Goal: Navigation & Orientation: Find specific page/section

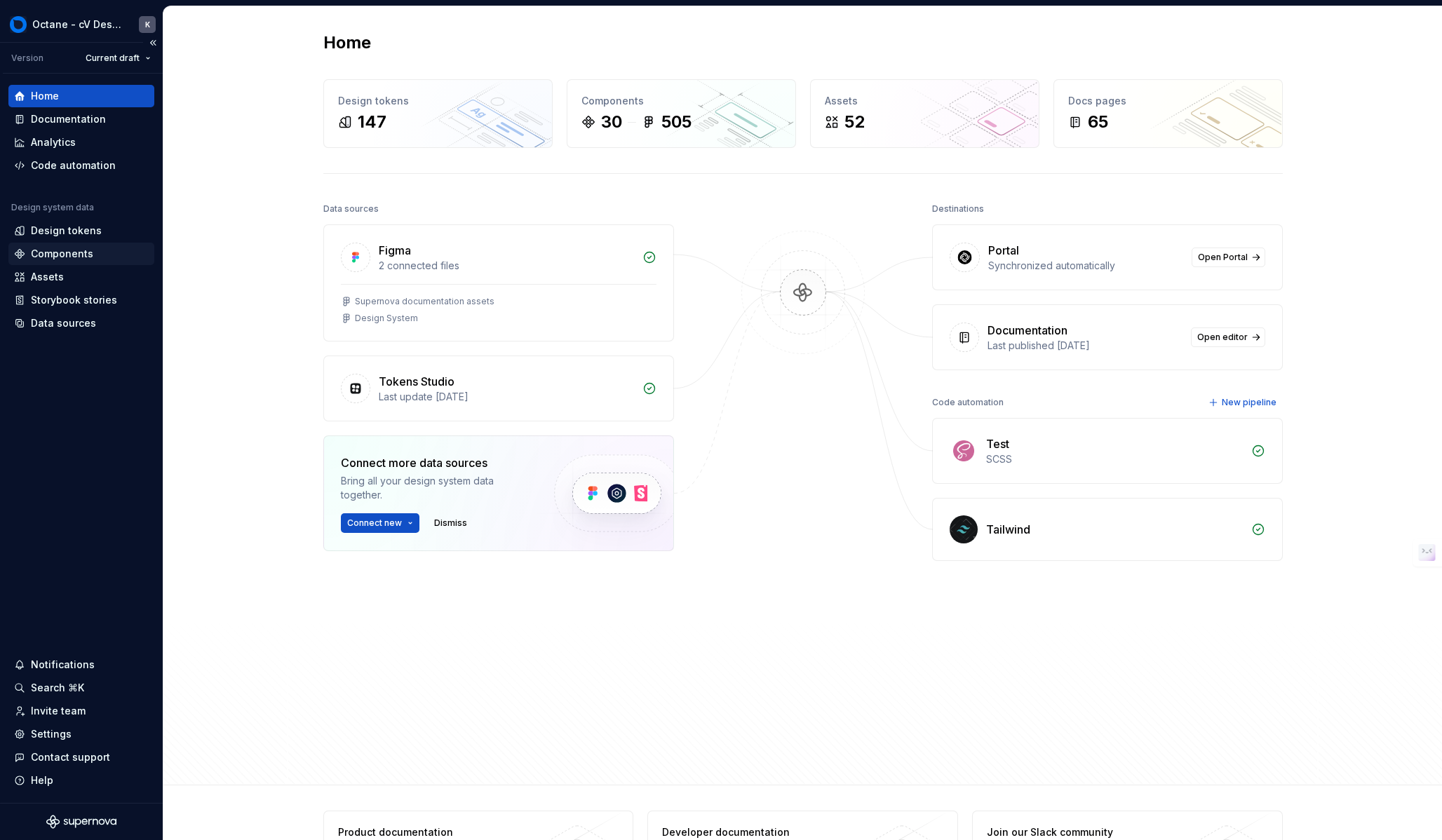
click at [93, 254] on div "Components" at bounding box center [82, 254] width 135 height 14
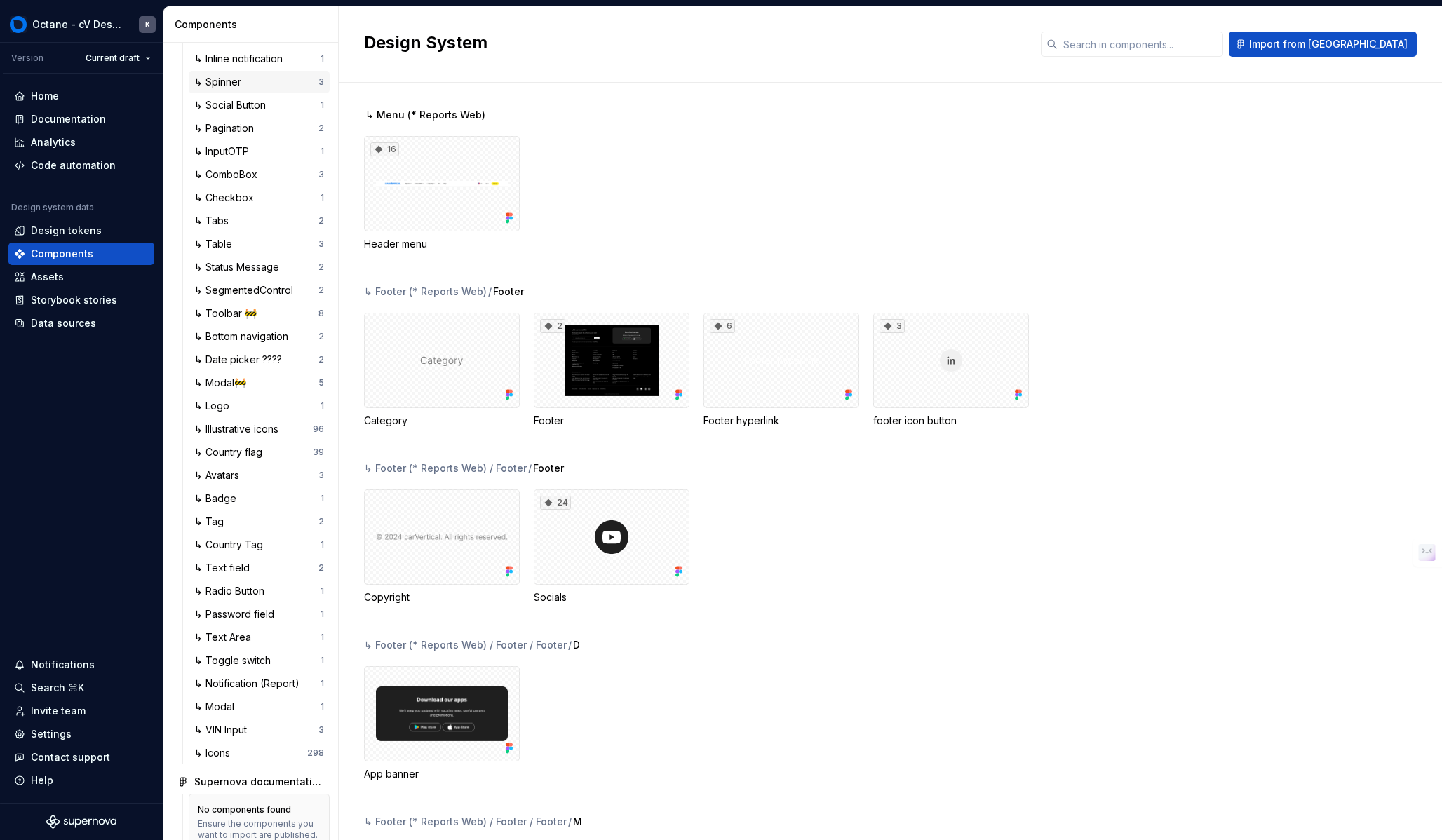
scroll to position [285, 0]
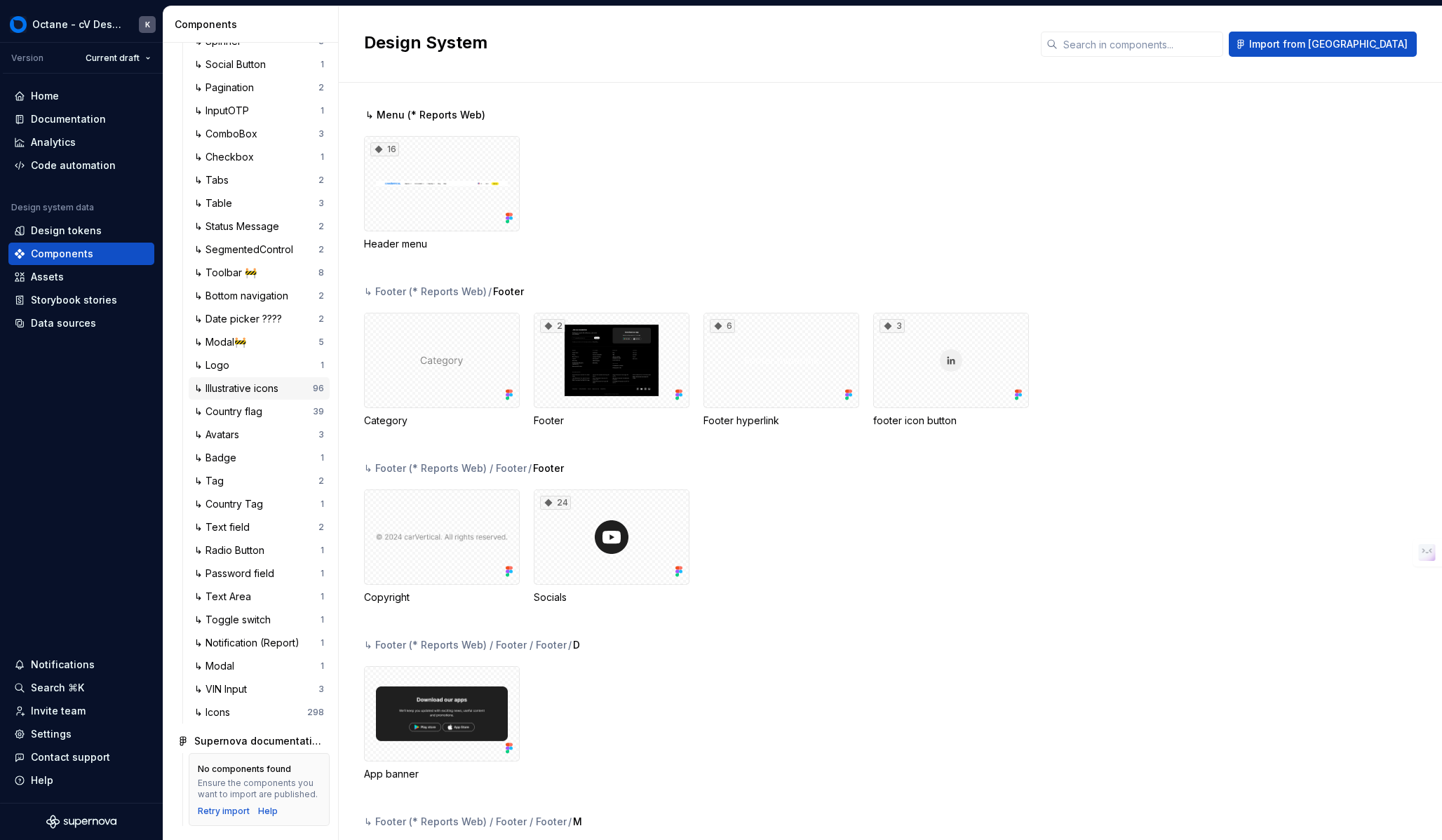
click at [239, 386] on div "↳ Illustrative icons" at bounding box center [239, 388] width 89 height 14
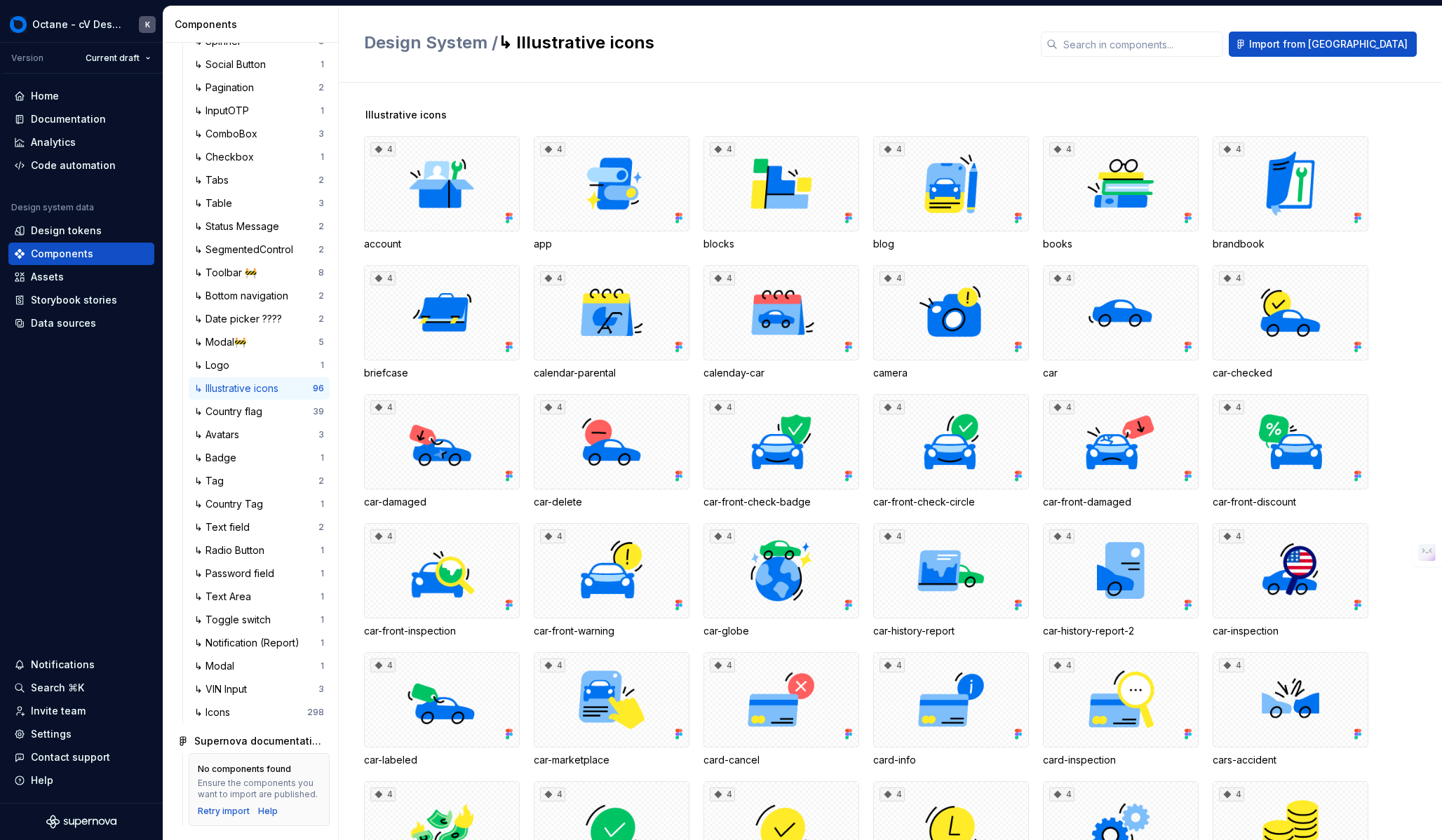
click at [889, 68] on div "Design System / ↳ Illustrative icons Import from [GEOGRAPHIC_DATA]" at bounding box center [890, 44] width 1103 height 76
click at [625, 466] on div "4" at bounding box center [611, 442] width 155 height 96
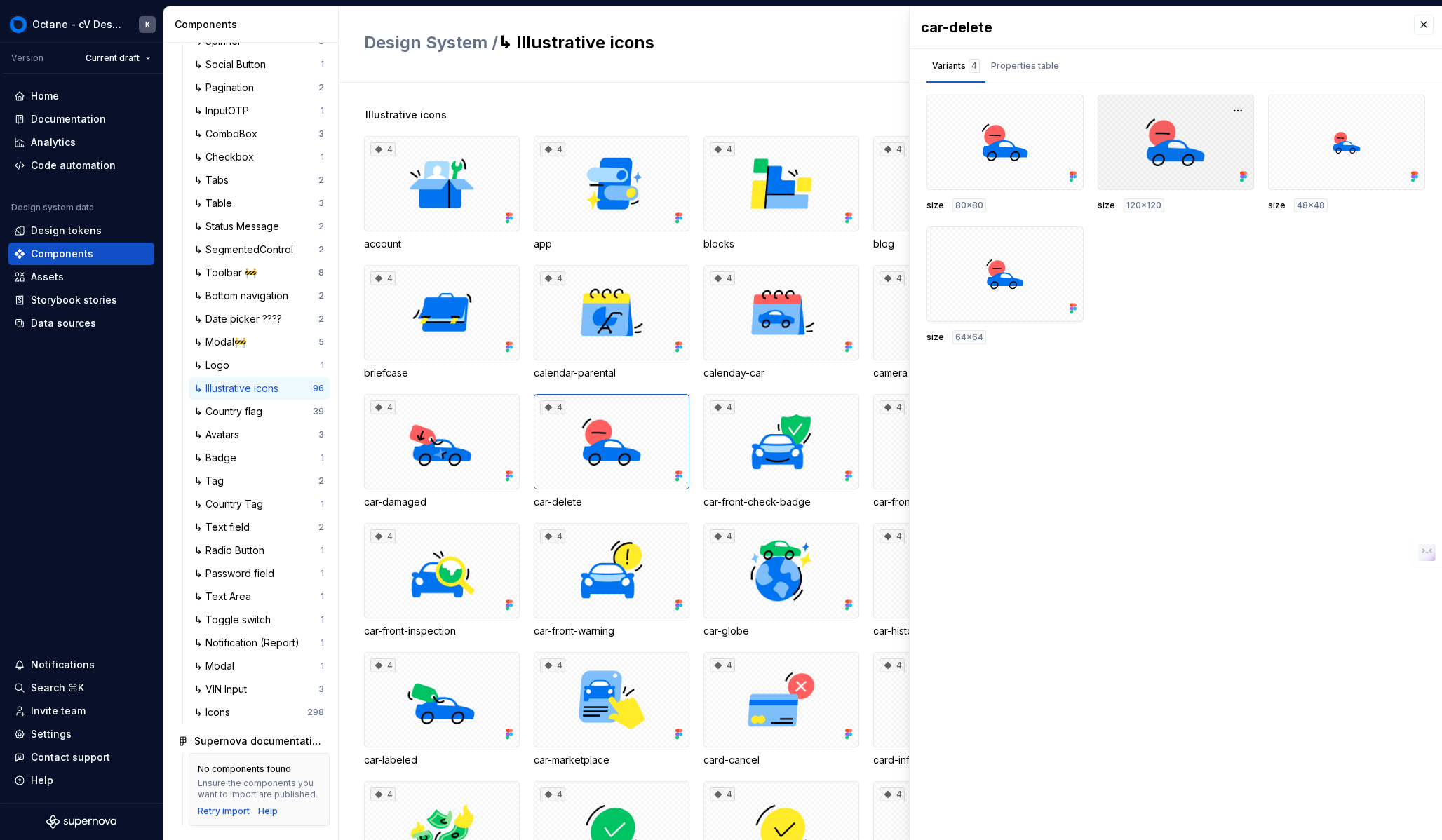
click at [1205, 145] on div at bounding box center [1176, 143] width 157 height 96
click at [1241, 110] on button "button" at bounding box center [1237, 111] width 20 height 20
click at [1161, 390] on div "car-delete Variants 4 Properties table size 80x80 size 120x120 size 48x48 size …" at bounding box center [1175, 423] width 532 height 834
click at [1425, 20] on button "button" at bounding box center [1423, 24] width 20 height 20
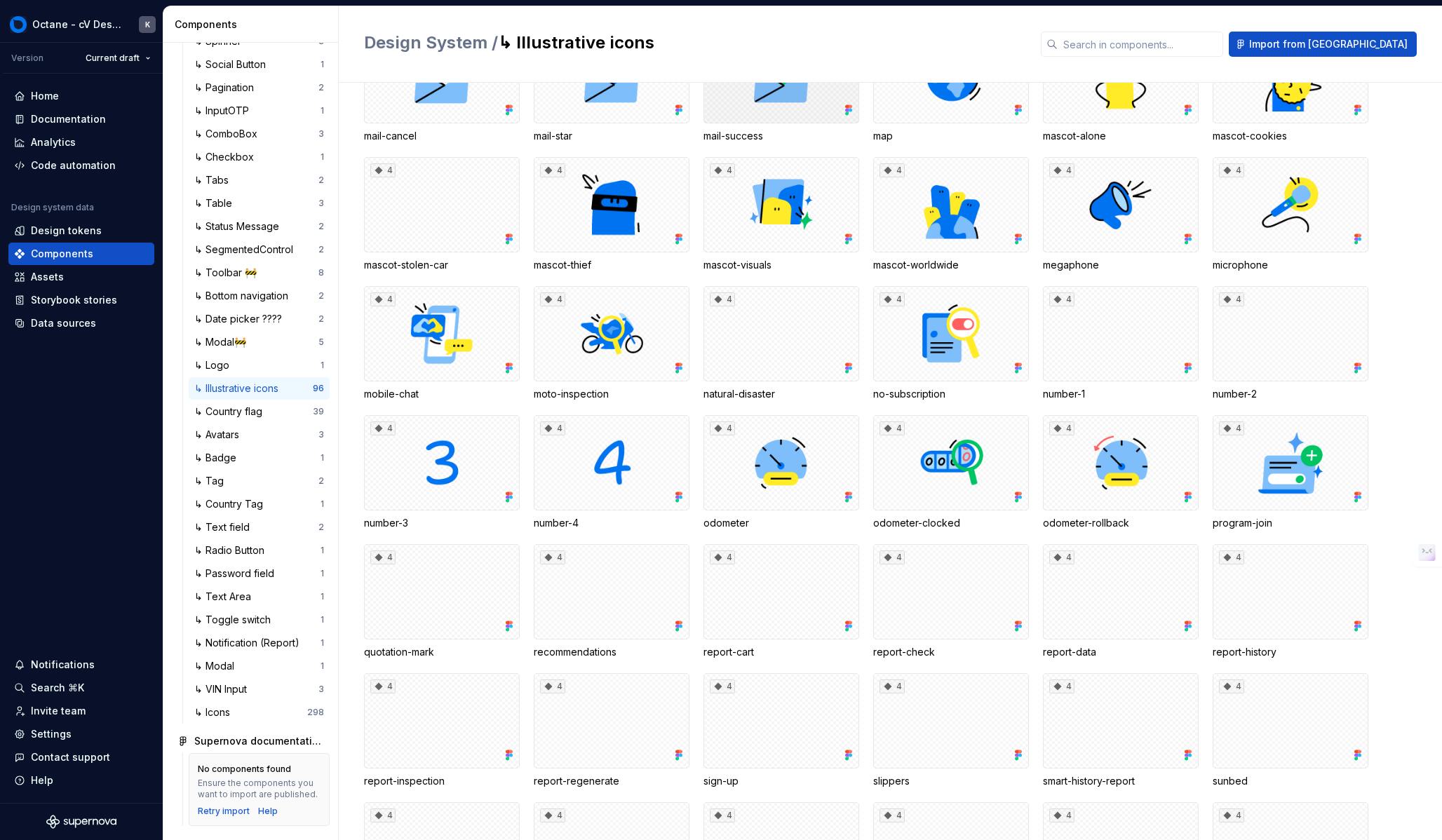
scroll to position [1380, 0]
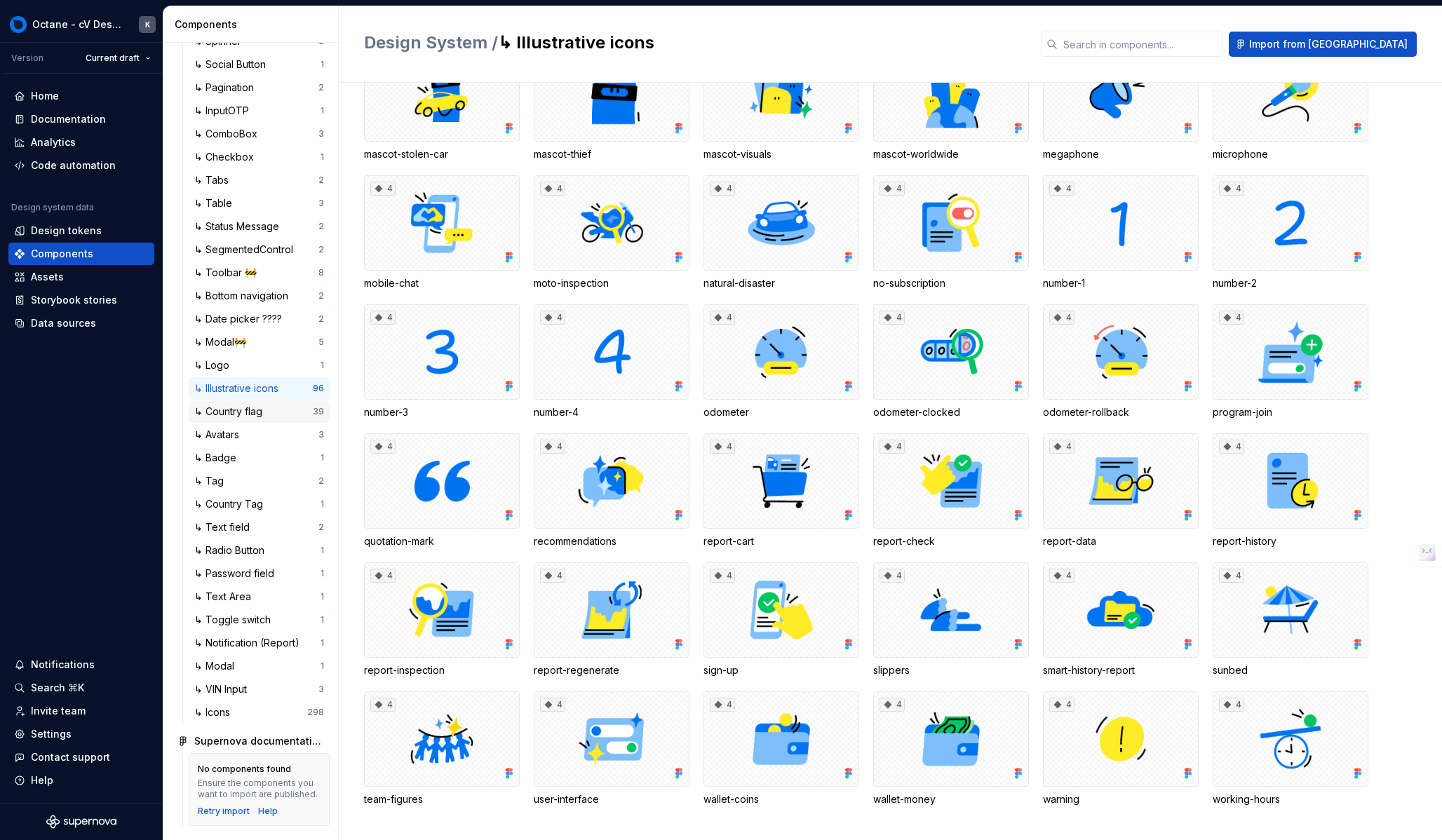
click at [259, 409] on div "↳ Country flag" at bounding box center [231, 412] width 74 height 14
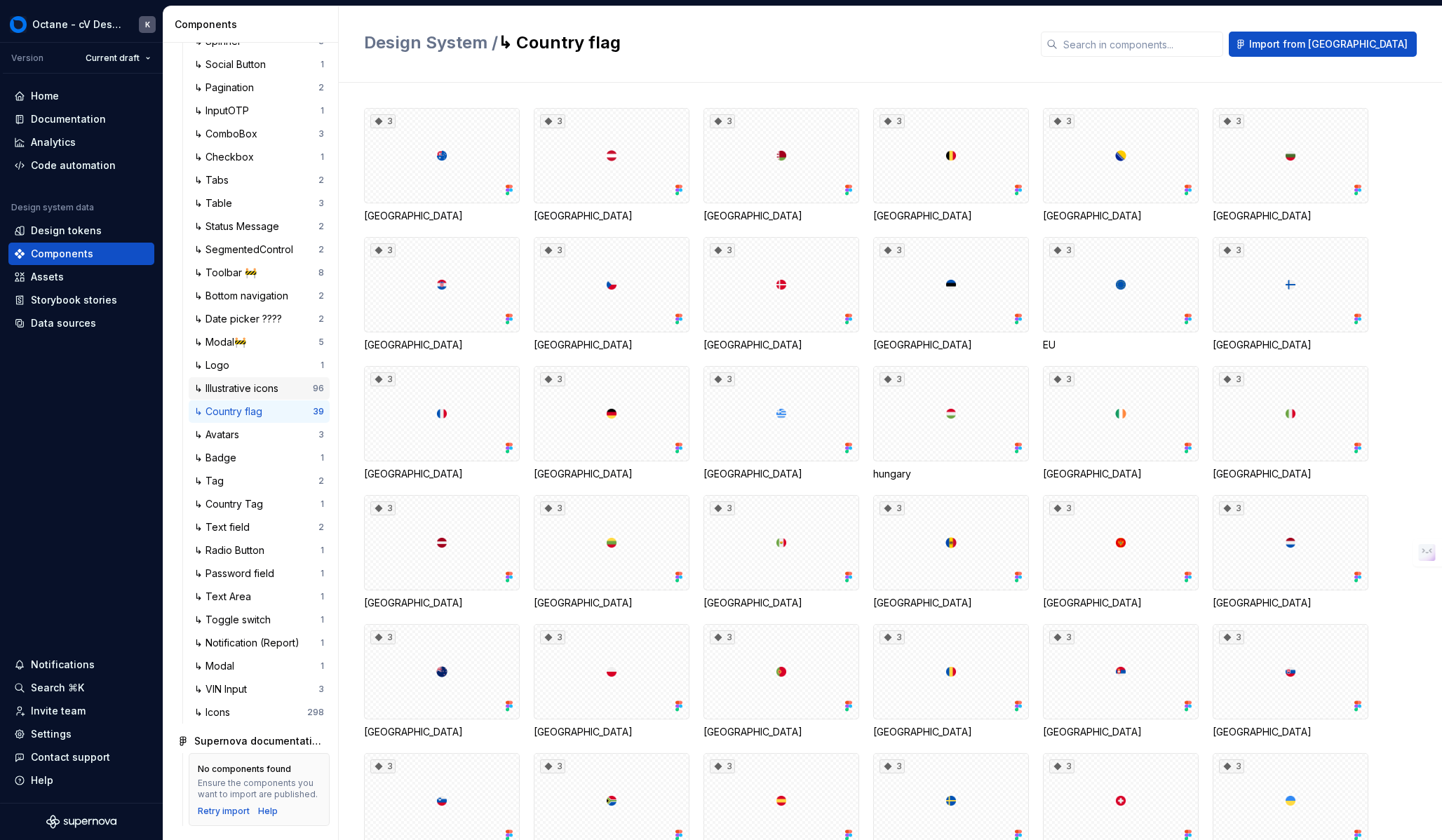
click at [259, 386] on div "↳ Illustrative icons" at bounding box center [239, 388] width 89 height 14
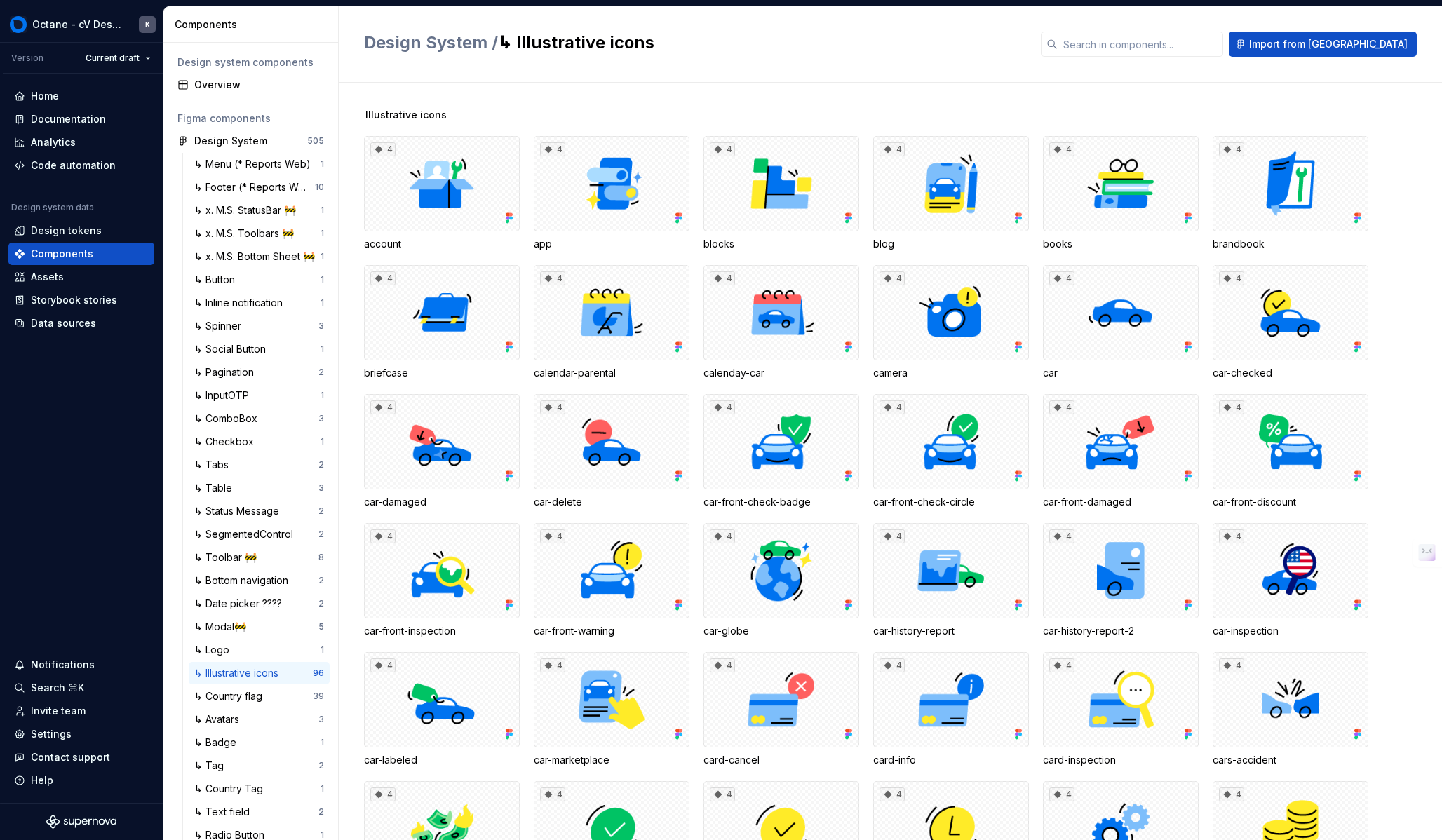
click at [712, 48] on h2 "Design System / ↳ Illustrative icons" at bounding box center [694, 42] width 660 height 23
click at [82, 293] on div "Storybook stories" at bounding box center [74, 300] width 86 height 14
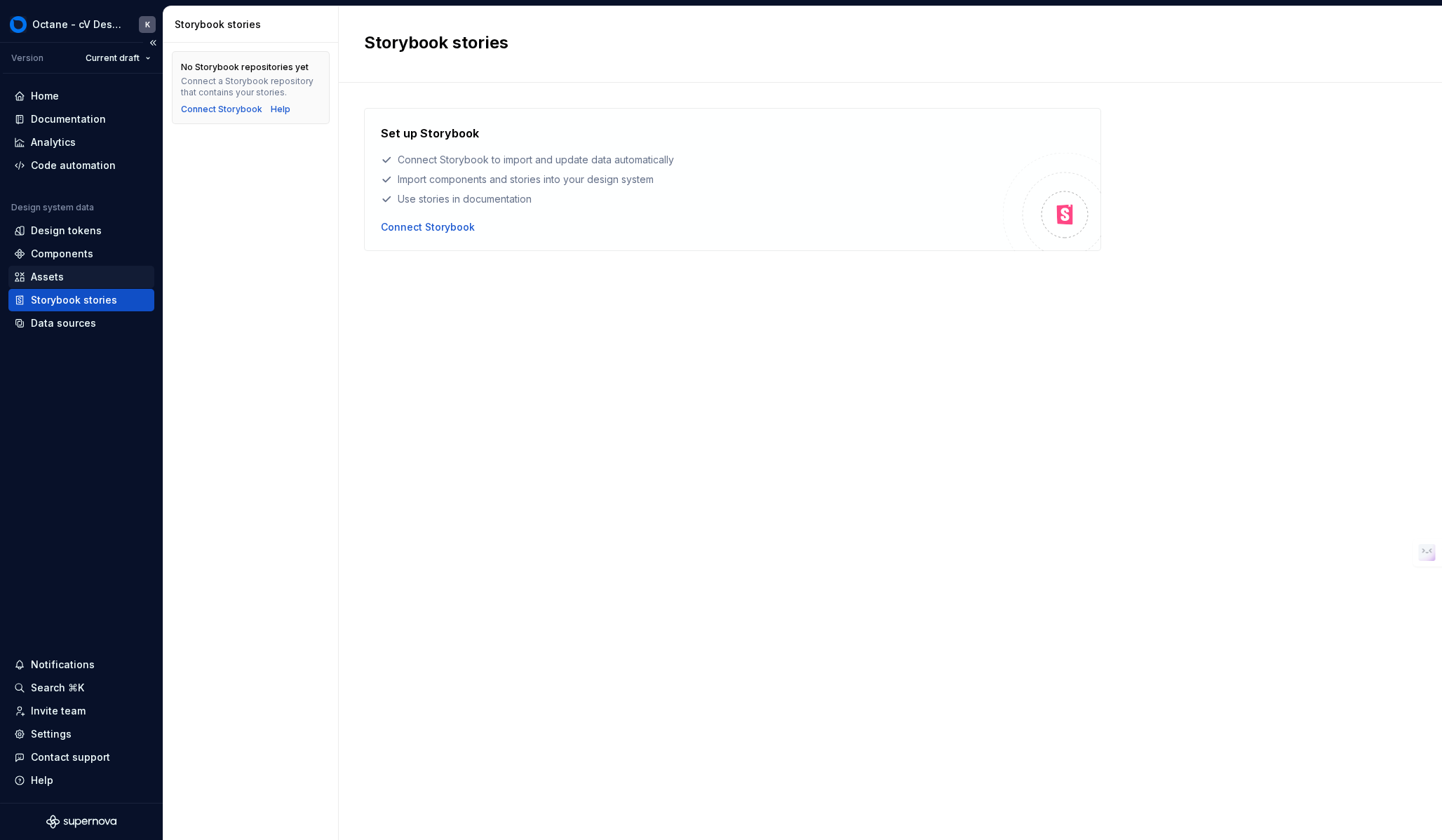
click at [71, 283] on div "Assets" at bounding box center [82, 277] width 135 height 14
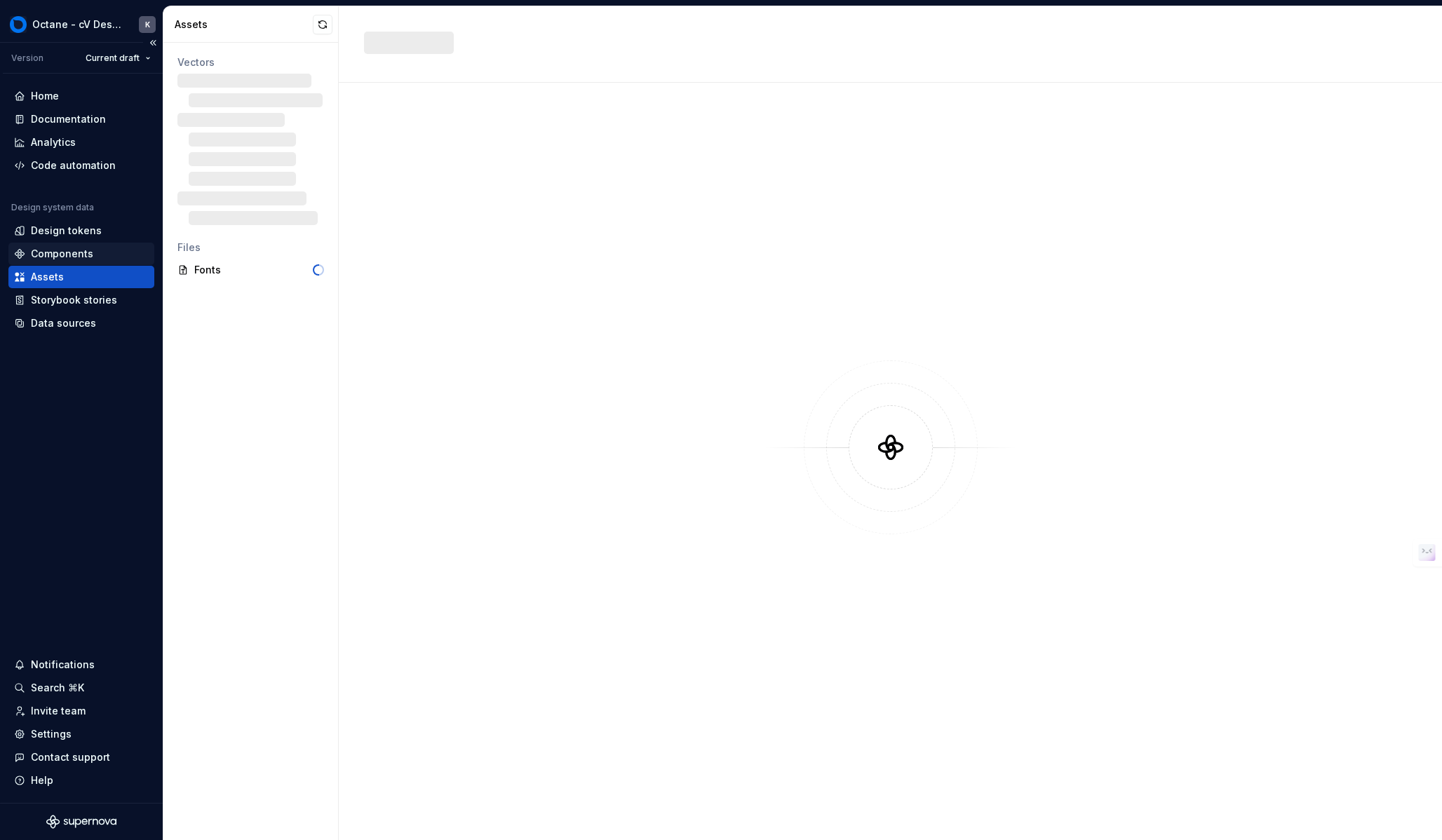
click at [93, 250] on div "Components" at bounding box center [82, 254] width 135 height 14
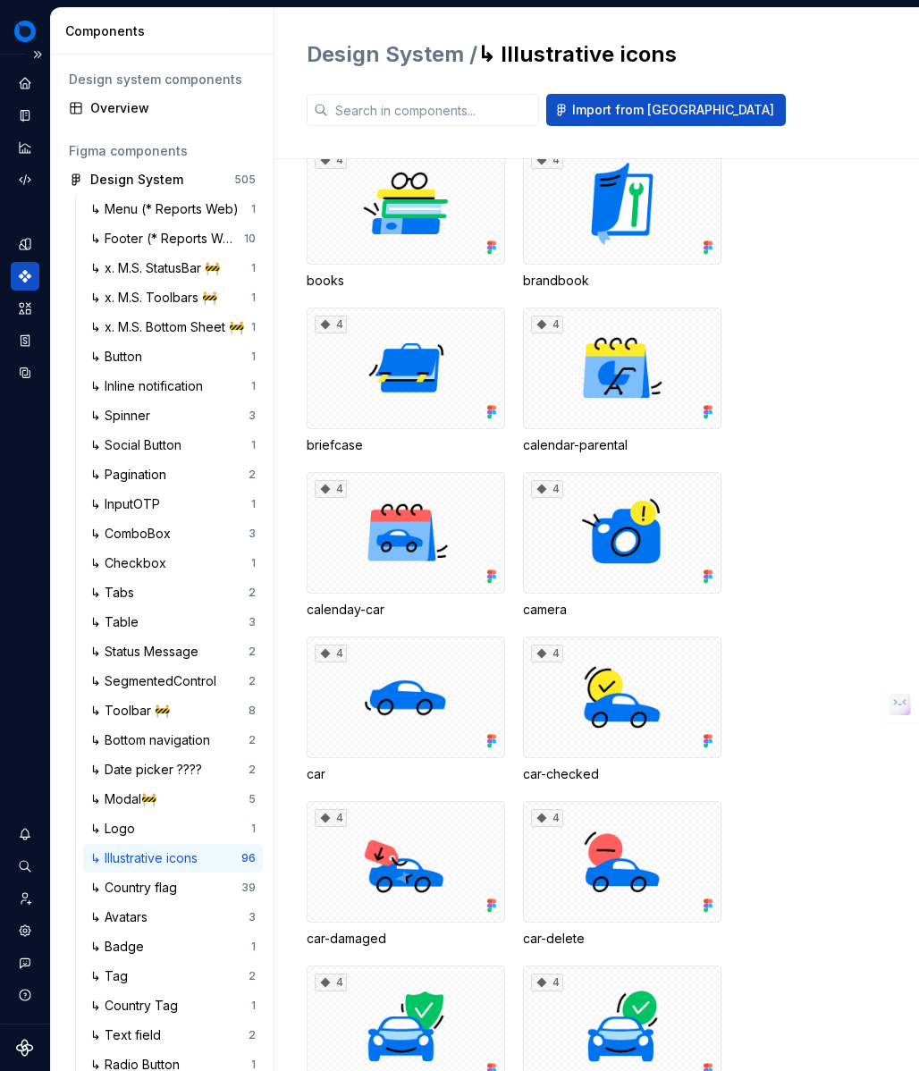
scroll to position [460, 0]
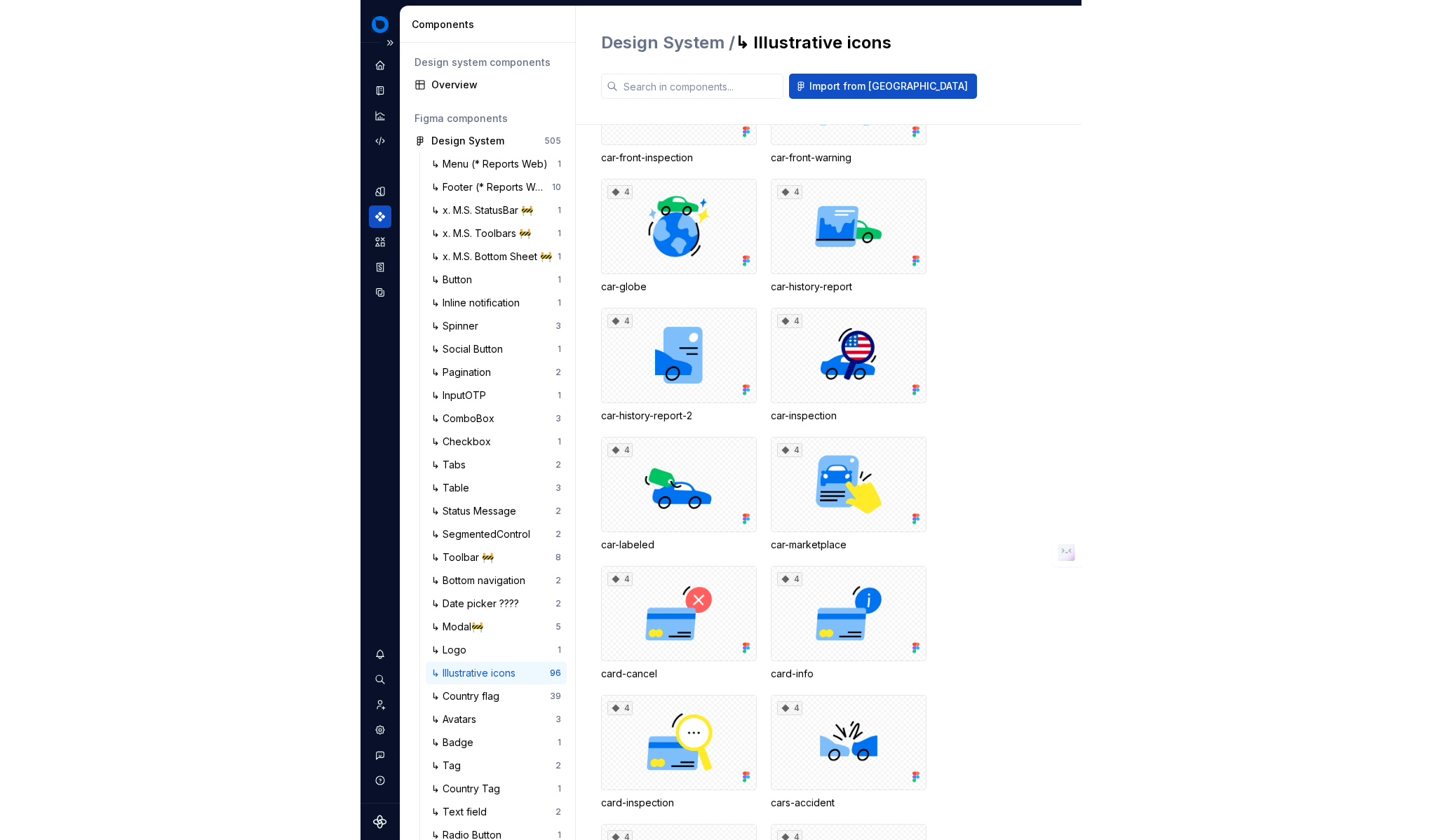
scroll to position [1345, 0]
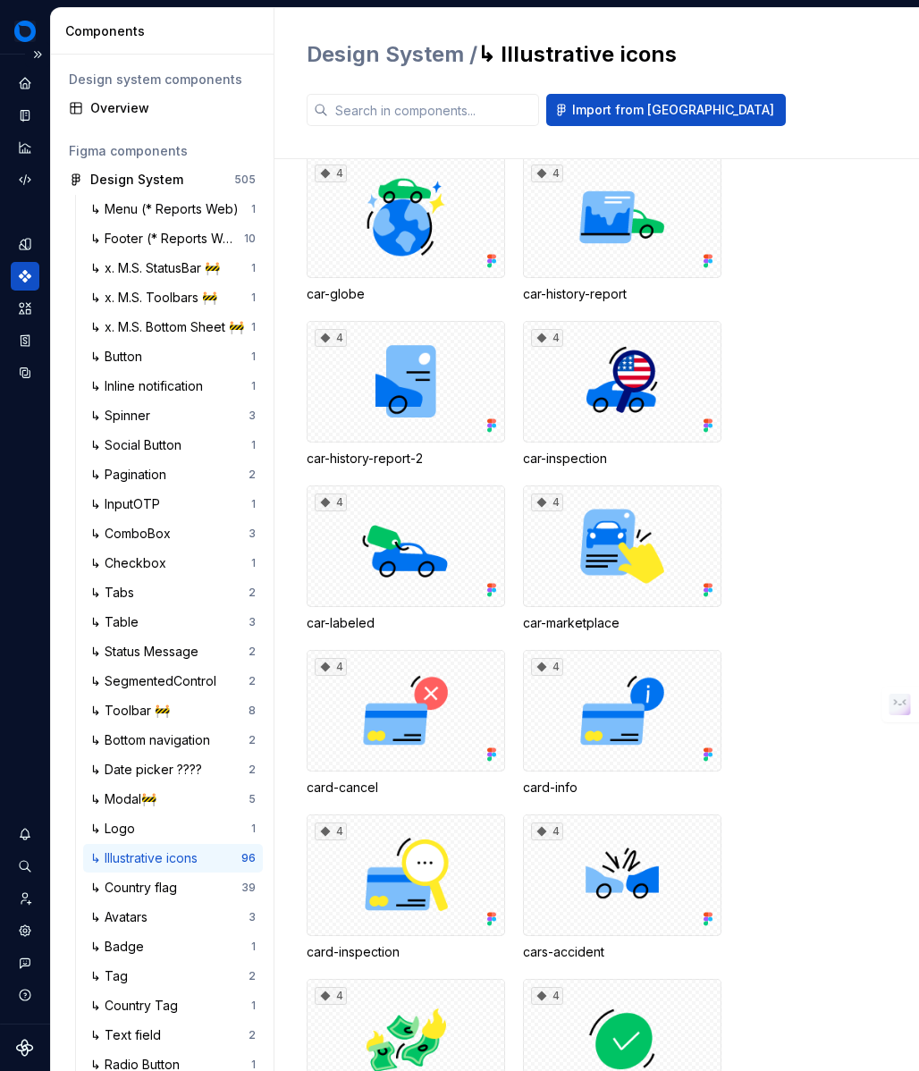
click at [349, 952] on div "card-inspection" at bounding box center [406, 952] width 198 height 18
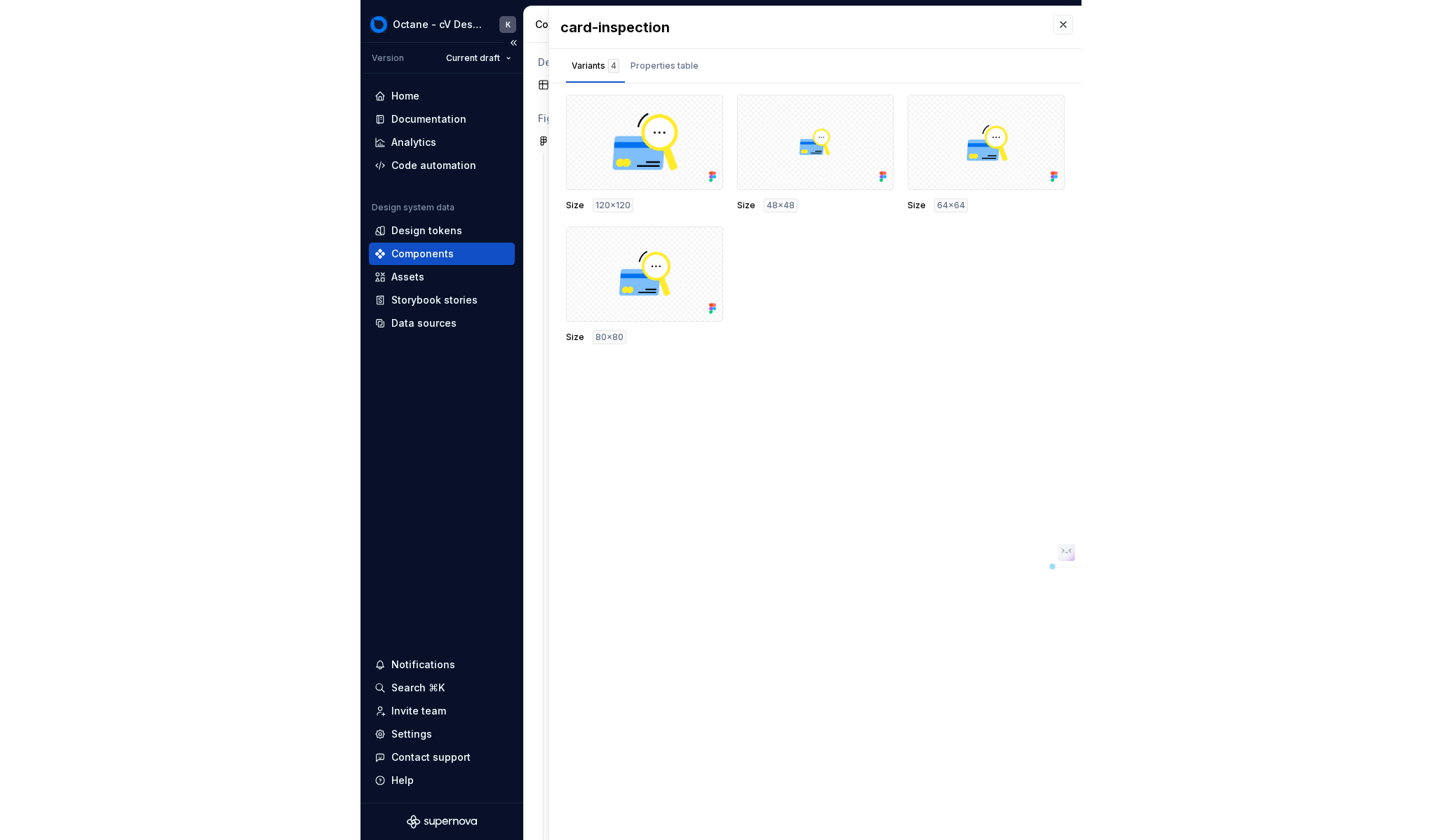
scroll to position [1345, 0]
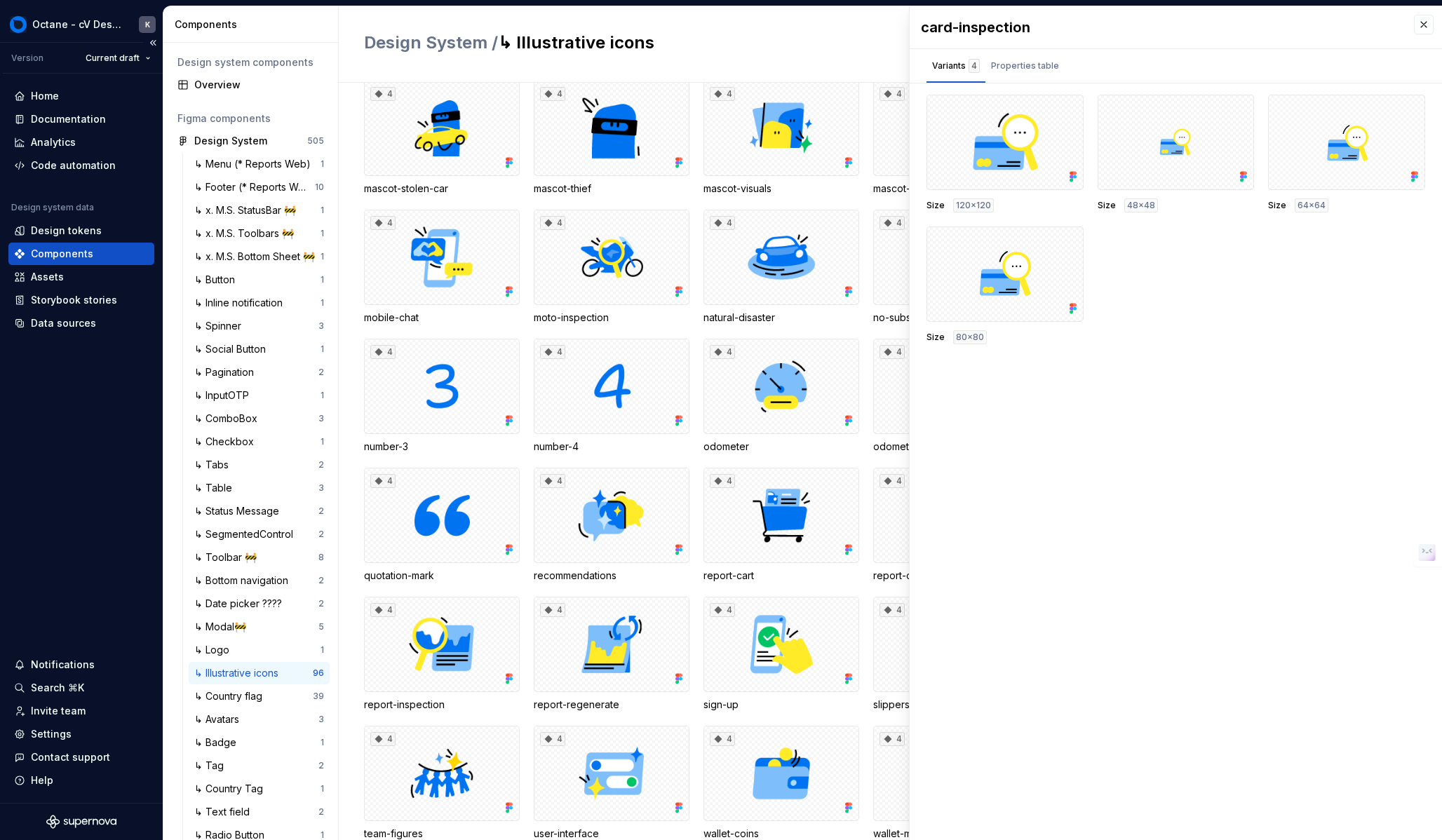
click at [400, 707] on div "report-inspection" at bounding box center [442, 704] width 155 height 14
